Goal: Task Accomplishment & Management: Use online tool/utility

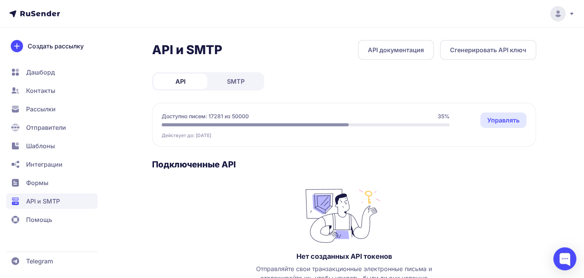
click at [31, 109] on span "Рассылки" at bounding box center [41, 108] width 30 height 9
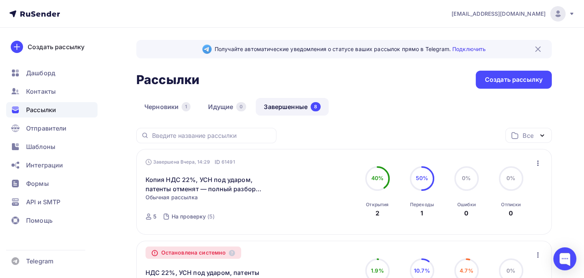
scroll to position [115, 0]
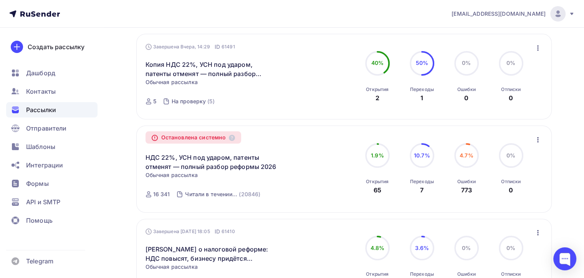
click at [538, 138] on icon "button" at bounding box center [538, 139] width 2 height 5
click at [510, 157] on div "Копировать в новую" at bounding box center [502, 159] width 79 height 9
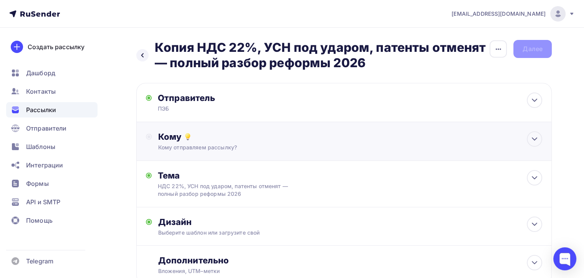
click at [221, 148] on div "Кому отправляем рассылку?" at bounding box center [331, 148] width 346 height 8
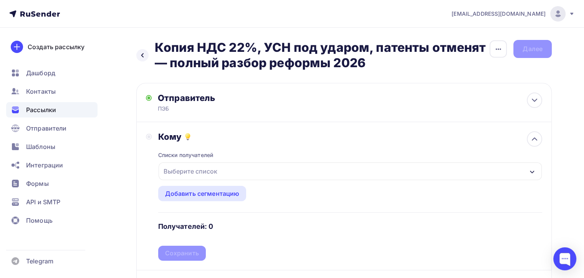
click at [210, 173] on div "Выберите список" at bounding box center [191, 171] width 60 height 14
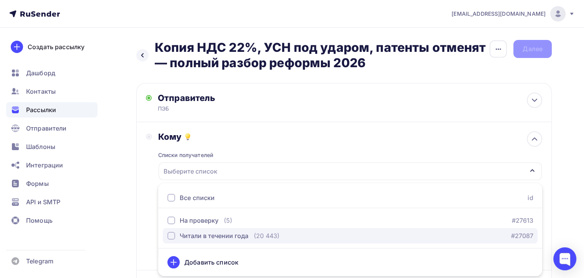
click at [197, 234] on div "Читали в течении года" at bounding box center [214, 235] width 69 height 9
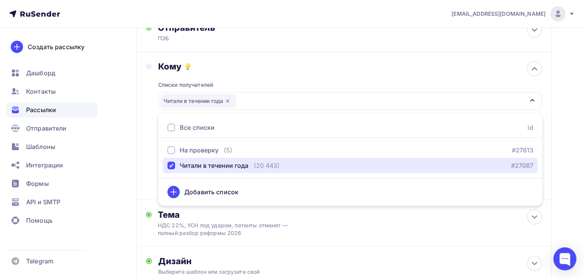
scroll to position [115, 0]
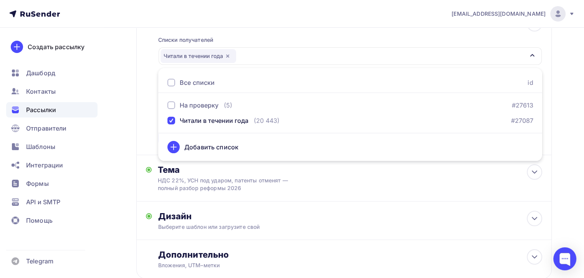
click at [147, 109] on div "Кому Списки получателей Читали в течении года Все списки id На проверку (5) #27…" at bounding box center [344, 80] width 396 height 129
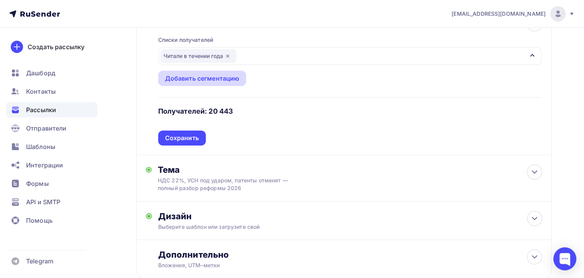
click at [194, 75] on div "Добавить сегментацию" at bounding box center [202, 78] width 75 height 9
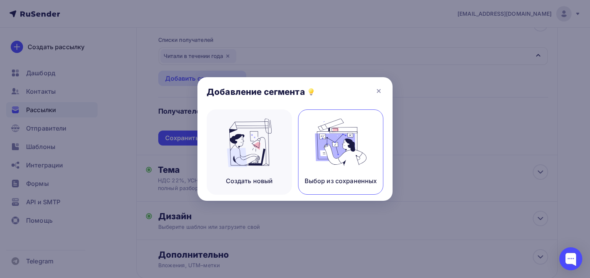
click at [320, 149] on img at bounding box center [340, 143] width 51 height 48
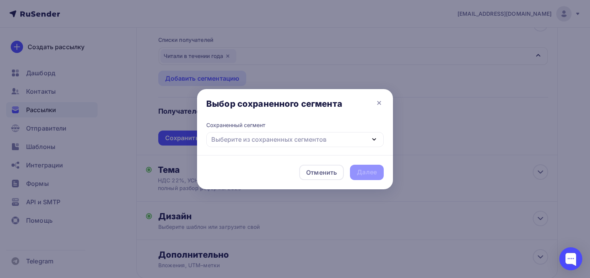
click at [283, 139] on div "Выберите из сохраненных сегментов" at bounding box center [268, 139] width 115 height 9
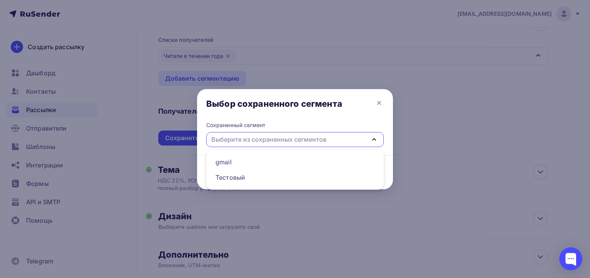
click at [346, 109] on div "Выбор сохраненного сегмента" at bounding box center [295, 105] width 196 height 32
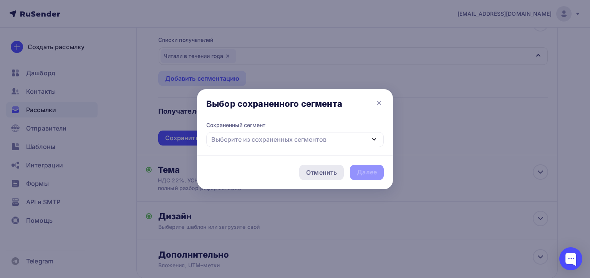
click at [322, 171] on div "Отменить" at bounding box center [321, 172] width 31 height 9
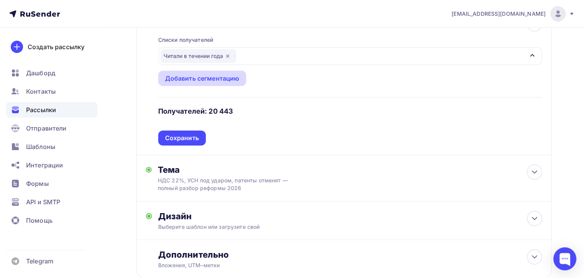
click at [184, 79] on div "Добавить сегментацию" at bounding box center [202, 78] width 75 height 9
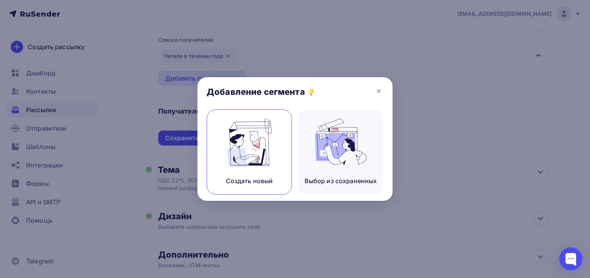
click at [257, 149] on img at bounding box center [249, 143] width 51 height 48
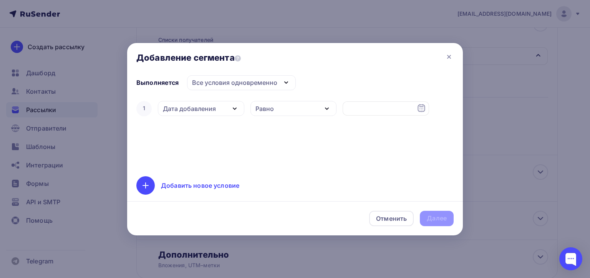
click at [214, 108] on div "Дата добавления" at bounding box center [189, 108] width 53 height 9
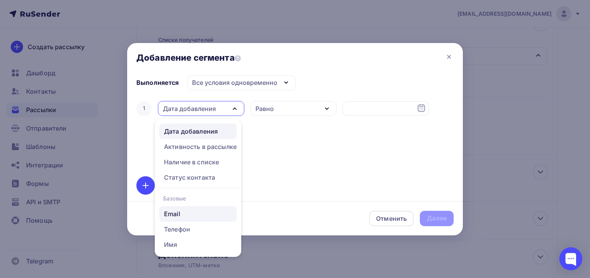
click at [171, 211] on div "Email" at bounding box center [172, 213] width 16 height 9
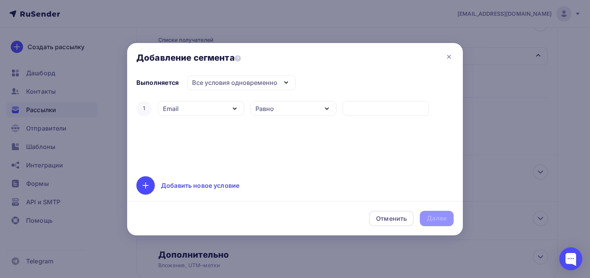
click at [281, 109] on div "Равно" at bounding box center [293, 108] width 86 height 15
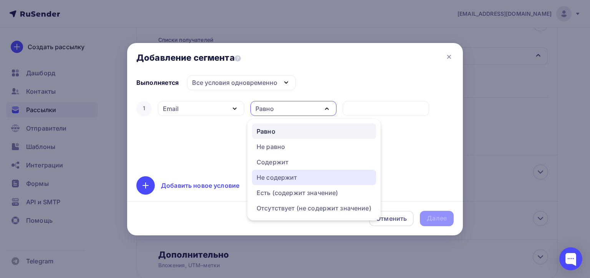
drag, startPoint x: 284, startPoint y: 176, endPoint x: 292, endPoint y: 169, distance: 10.1
click at [284, 176] on div "Не содержит" at bounding box center [277, 177] width 41 height 9
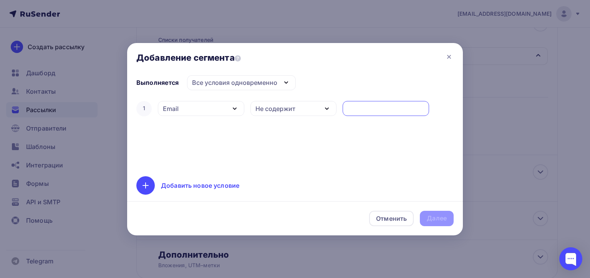
click at [356, 110] on input "text" at bounding box center [386, 108] width 78 height 9
type input "yandex.ru"
click at [225, 188] on div "Добавить новое условие" at bounding box center [200, 185] width 78 height 9
click at [211, 129] on div "Дата добавления" at bounding box center [189, 133] width 53 height 9
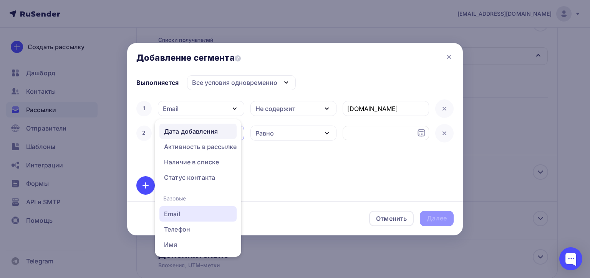
drag, startPoint x: 183, startPoint y: 212, endPoint x: 212, endPoint y: 195, distance: 34.3
click at [183, 213] on div "Email" at bounding box center [198, 213] width 68 height 9
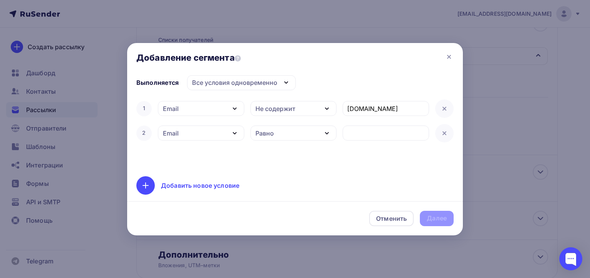
click at [285, 130] on div "Равно" at bounding box center [293, 133] width 86 height 15
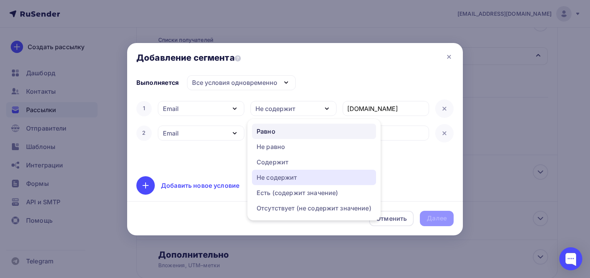
click at [277, 176] on div "Не содержит" at bounding box center [277, 177] width 41 height 9
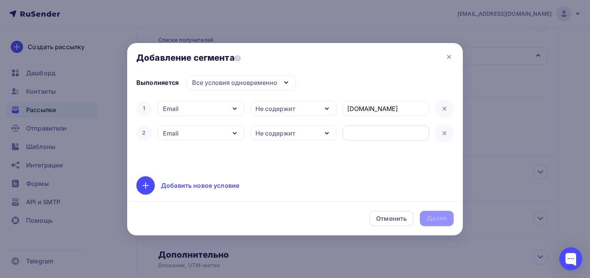
click at [355, 134] on input "text" at bounding box center [386, 133] width 78 height 9
type input "ya.ru"
click at [441, 217] on div "Далее" at bounding box center [437, 218] width 20 height 9
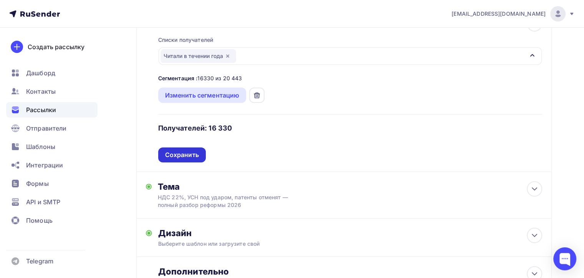
click at [181, 155] on div "Сохранить" at bounding box center [182, 155] width 34 height 9
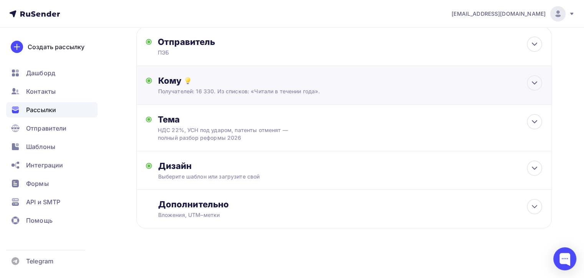
scroll to position [55, 0]
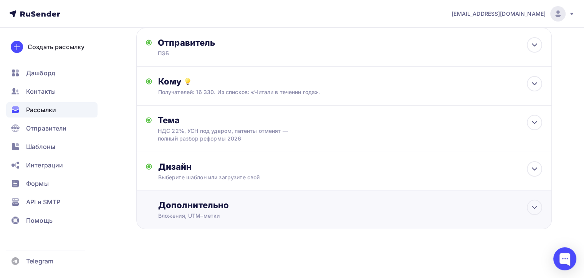
click at [340, 211] on div "Дополнительно Вложения, UTM–метки Вложения Добавить файл Максимальный суммарный…" at bounding box center [350, 210] width 384 height 20
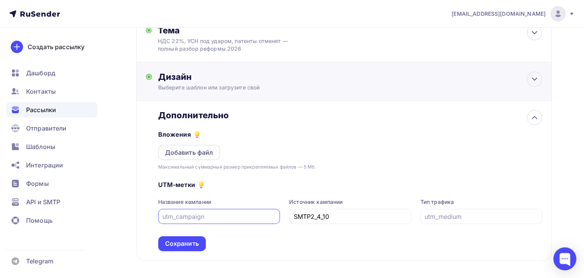
scroll to position [177, 0]
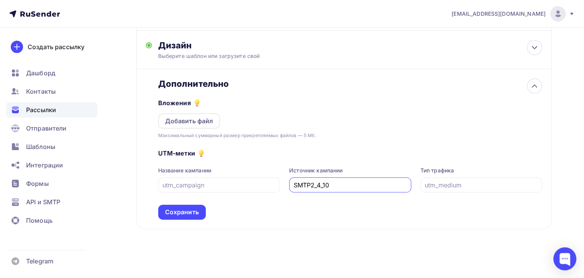
drag, startPoint x: 318, startPoint y: 184, endPoint x: 322, endPoint y: 198, distance: 14.6
click at [320, 185] on input "SMTP2_4_10" at bounding box center [350, 185] width 113 height 9
type input "SMTP2_6_10"
click at [181, 214] on div "Сохранить" at bounding box center [182, 212] width 34 height 9
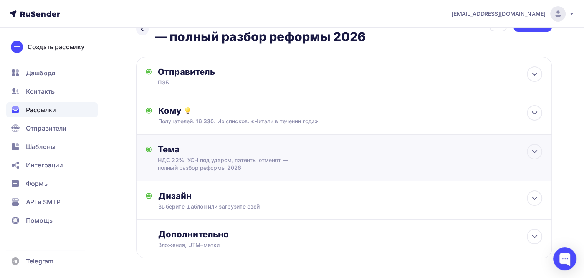
scroll to position [0, 0]
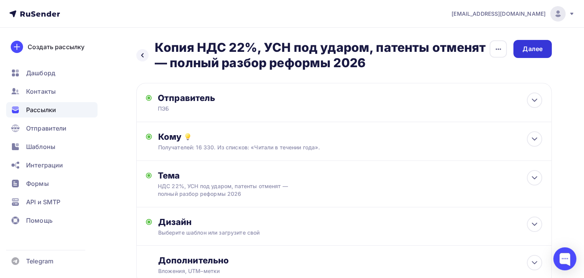
click at [531, 51] on div "Далее" at bounding box center [533, 49] width 20 height 9
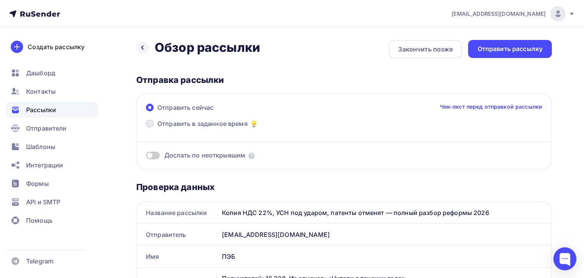
click at [177, 123] on span "Отправить в заданное время" at bounding box center [202, 123] width 90 height 9
click at [157, 128] on input "Отправить в заданное время" at bounding box center [157, 128] width 0 height 0
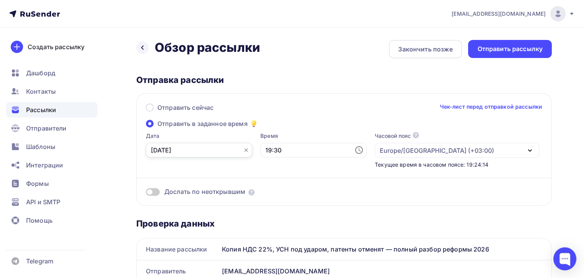
click at [211, 145] on input "05.10.2025" at bounding box center [199, 150] width 106 height 15
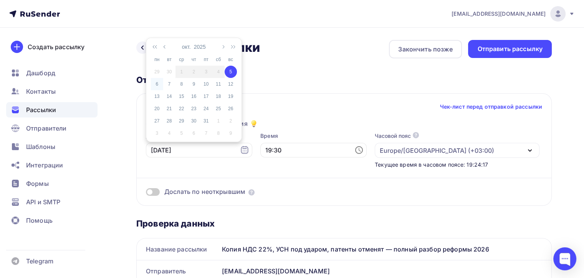
click at [159, 83] on div "6" at bounding box center [157, 84] width 12 height 7
type input "06.10.2025"
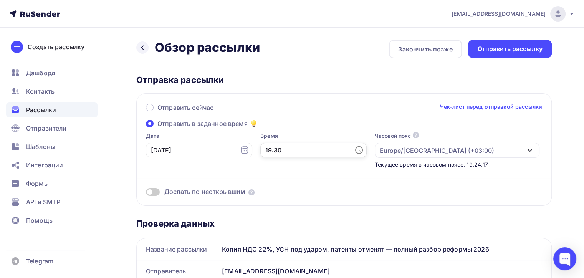
click at [269, 151] on input "19:30" at bounding box center [313, 150] width 106 height 15
click at [272, 68] on li "10" at bounding box center [277, 69] width 40 height 12
click at [315, 63] on li "00" at bounding box center [320, 62] width 40 height 12
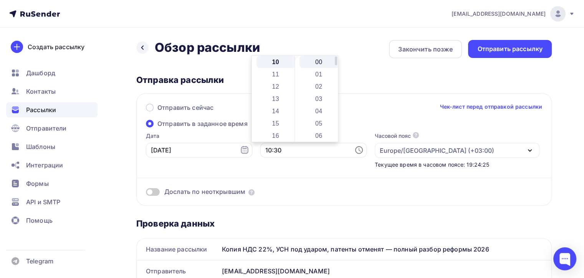
type input "10:00"
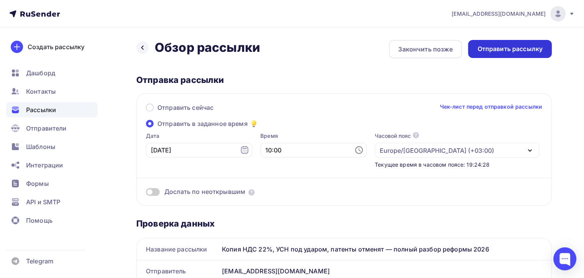
click at [515, 49] on div "Отправить рассылку" at bounding box center [509, 49] width 65 height 9
